Goal: Task Accomplishment & Management: Use online tool/utility

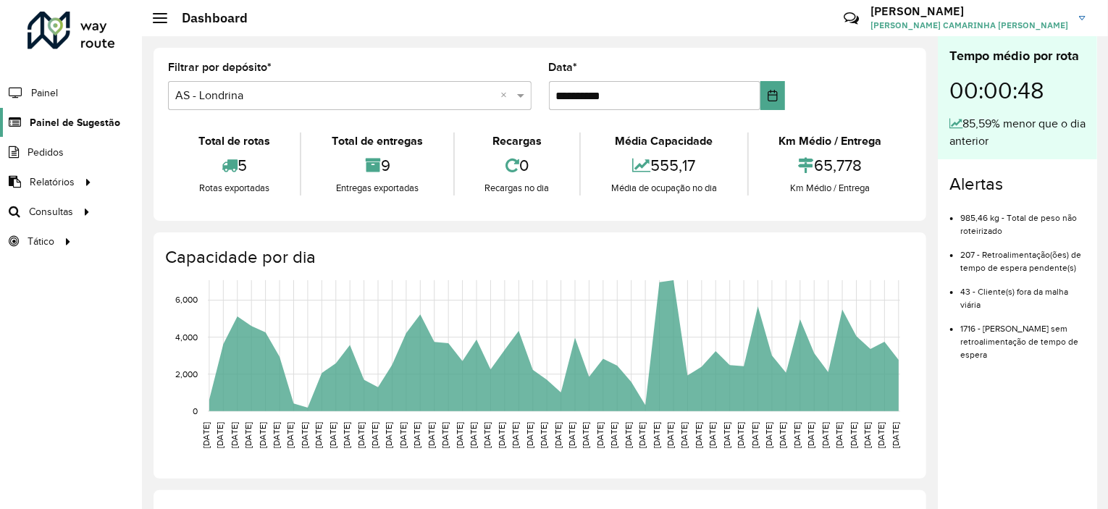
click at [69, 123] on span "Painel de Sugestão" at bounding box center [75, 122] width 90 height 15
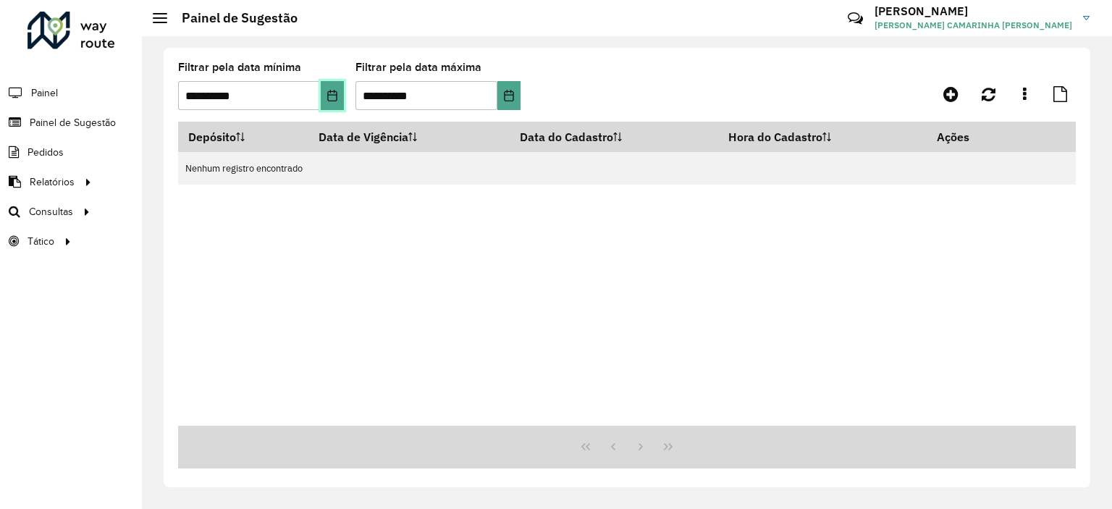
click at [327, 98] on icon "Choose Date" at bounding box center [333, 96] width 12 height 12
click at [463, 203] on div "Depósito Data de Vigência Data do Cadastro Hora do Cadastro Ações Nenhum regist…" at bounding box center [627, 274] width 898 height 304
click at [330, 97] on icon "Choose Date" at bounding box center [333, 96] width 12 height 12
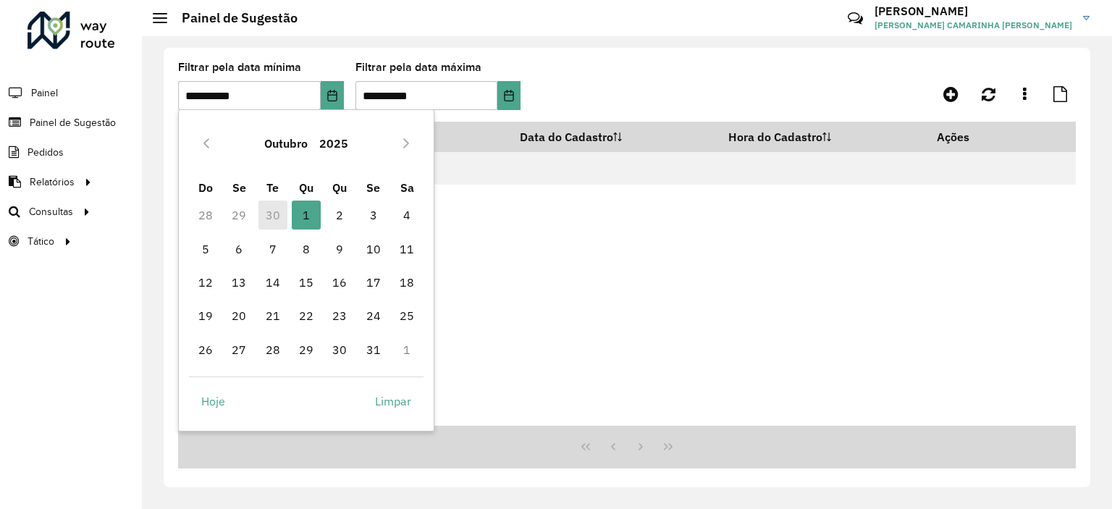
click at [275, 211] on td "30" at bounding box center [272, 214] width 33 height 33
click at [208, 147] on icon "Previous Month" at bounding box center [206, 143] width 6 height 10
click at [278, 344] on span "30" at bounding box center [272, 349] width 29 height 29
type input "**********"
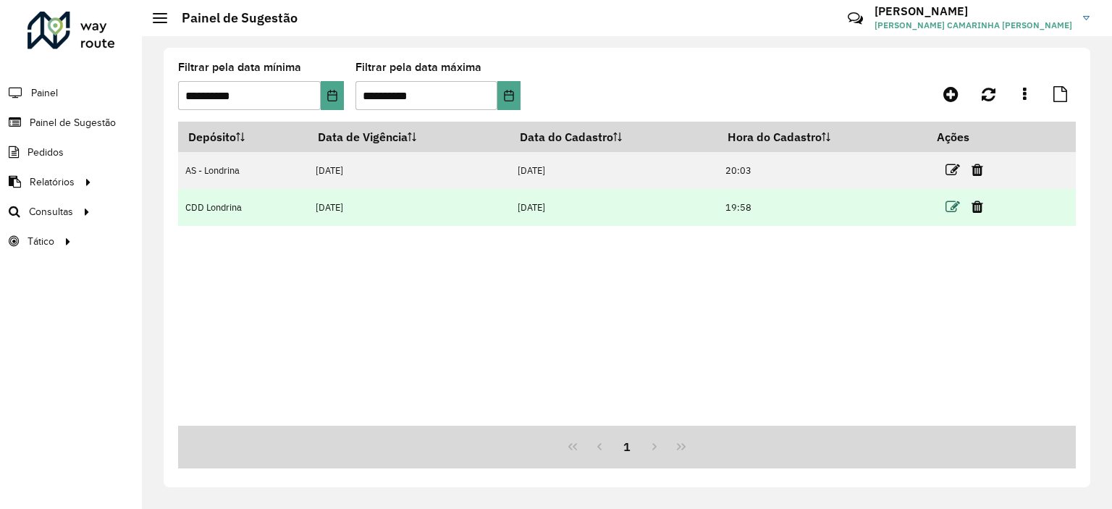
click at [954, 201] on icon at bounding box center [953, 207] width 14 height 14
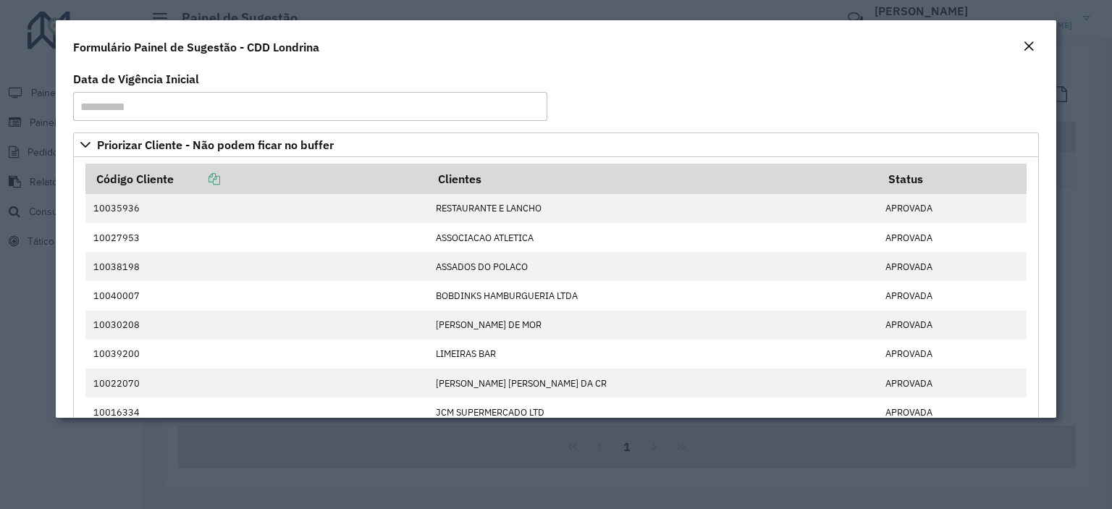
click at [1027, 43] on em "Close" at bounding box center [1029, 47] width 12 height 12
